Goal: Information Seeking & Learning: Learn about a topic

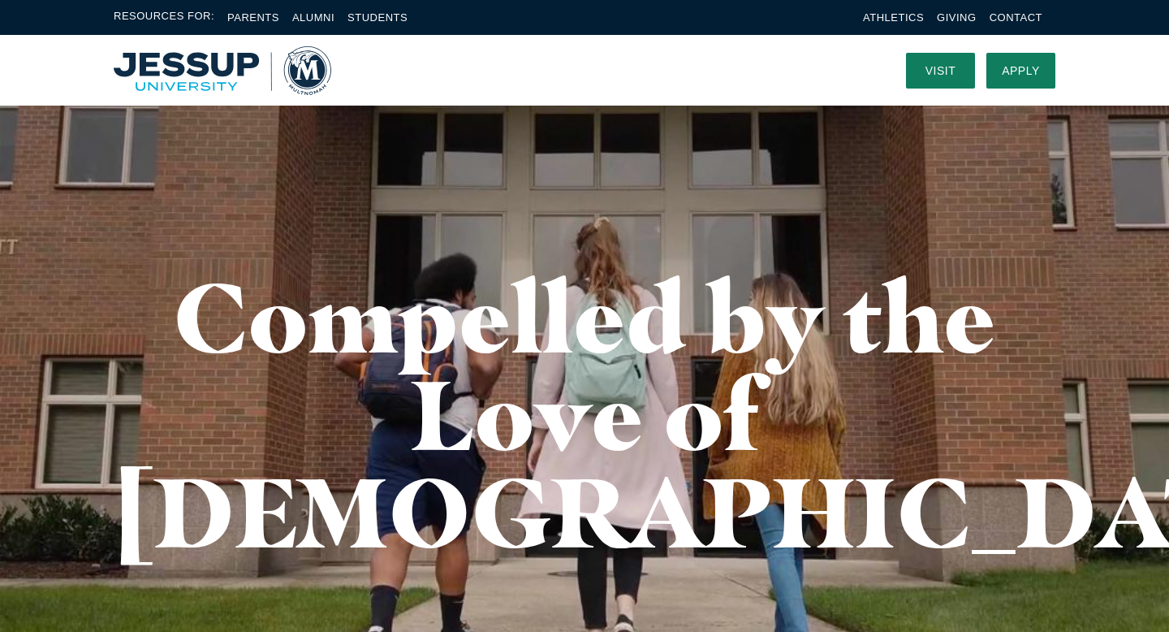
click at [170, 74] on img "Home" at bounding box center [223, 70] width 218 height 49
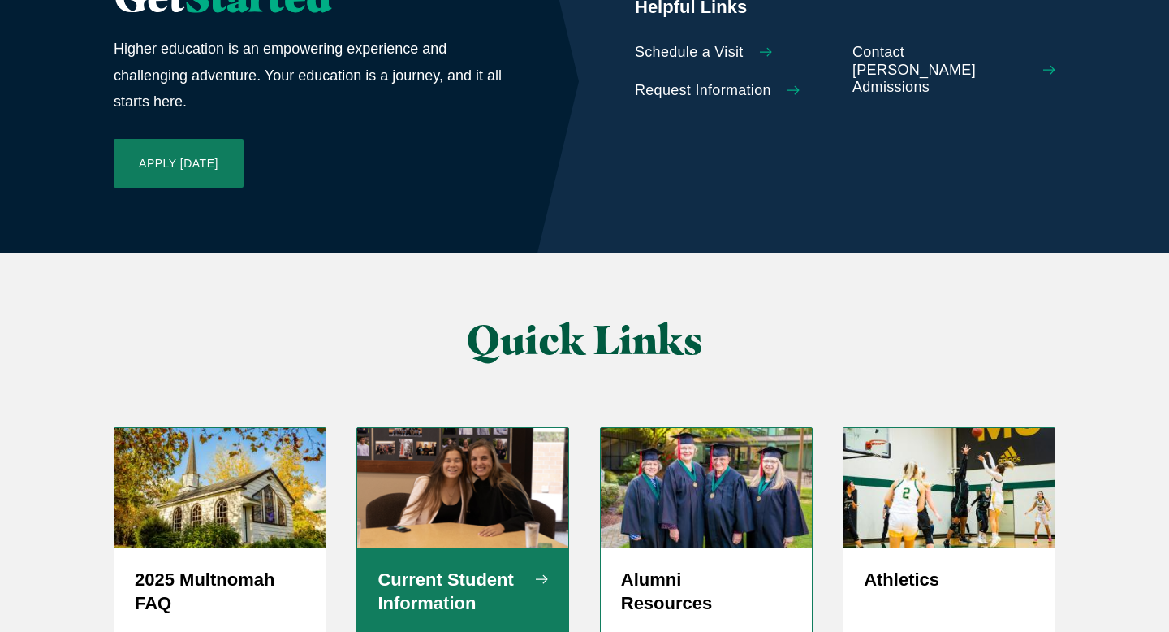
scroll to position [3970, 0]
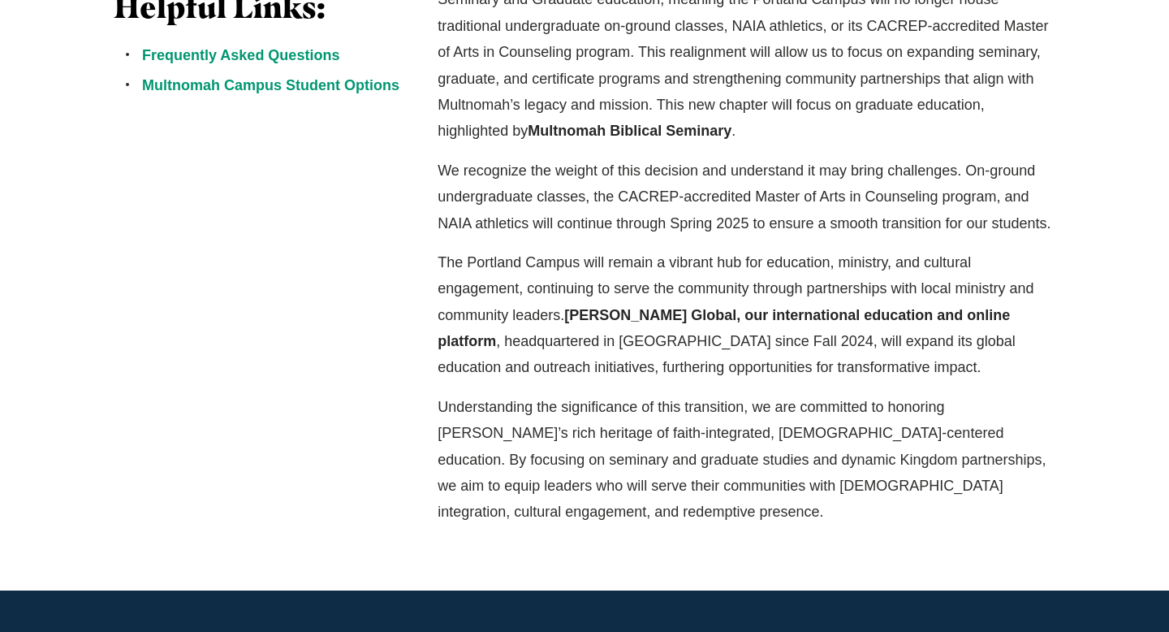
scroll to position [607, 0]
